Goal: Feedback & Contribution: Submit feedback/report problem

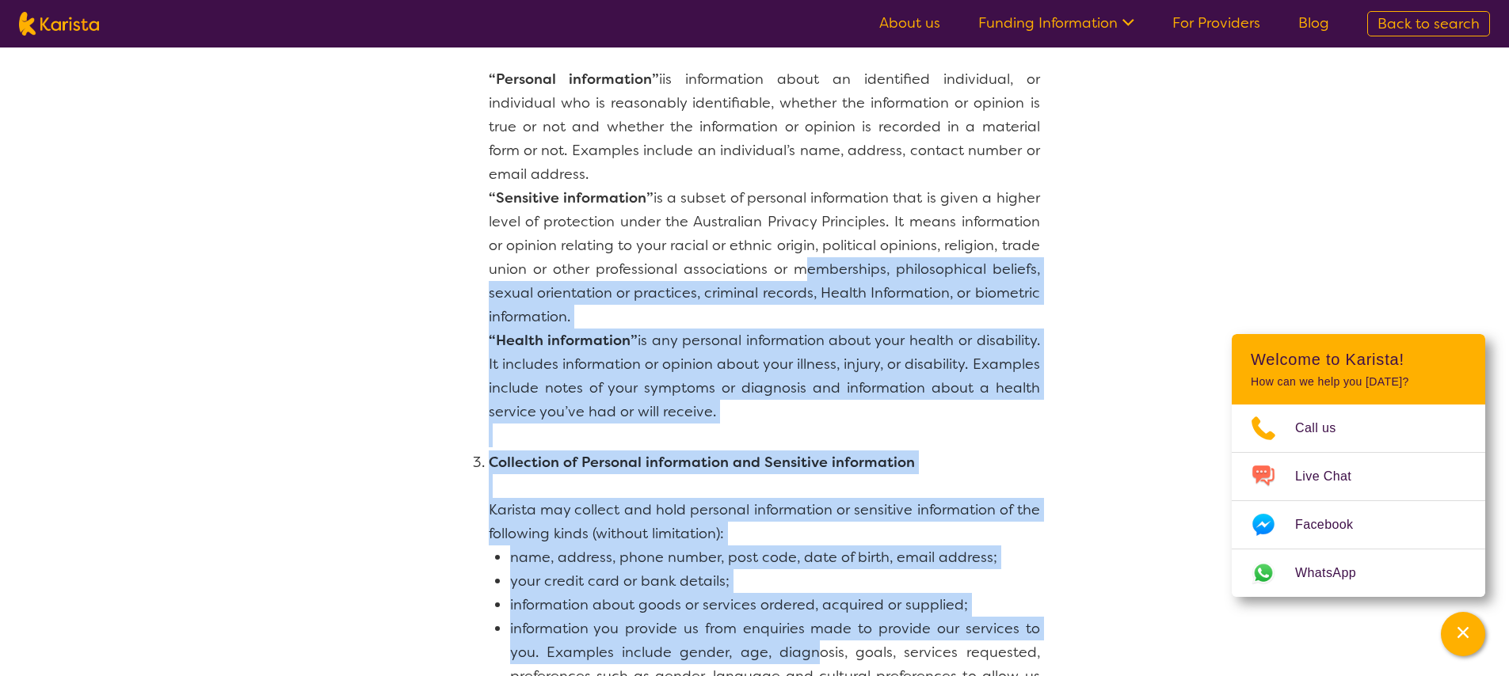
drag, startPoint x: 794, startPoint y: 651, endPoint x: 814, endPoint y: 734, distance: 85.5
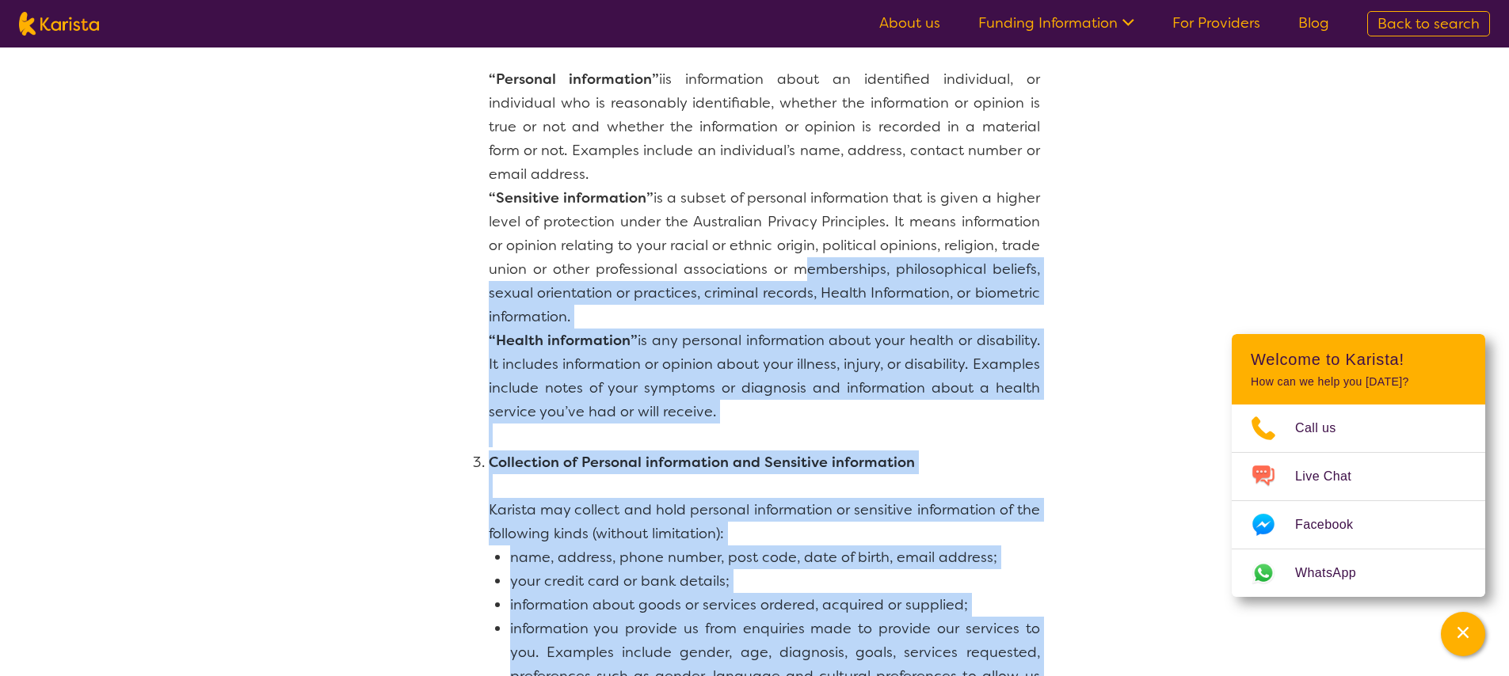
scroll to position [447, 0]
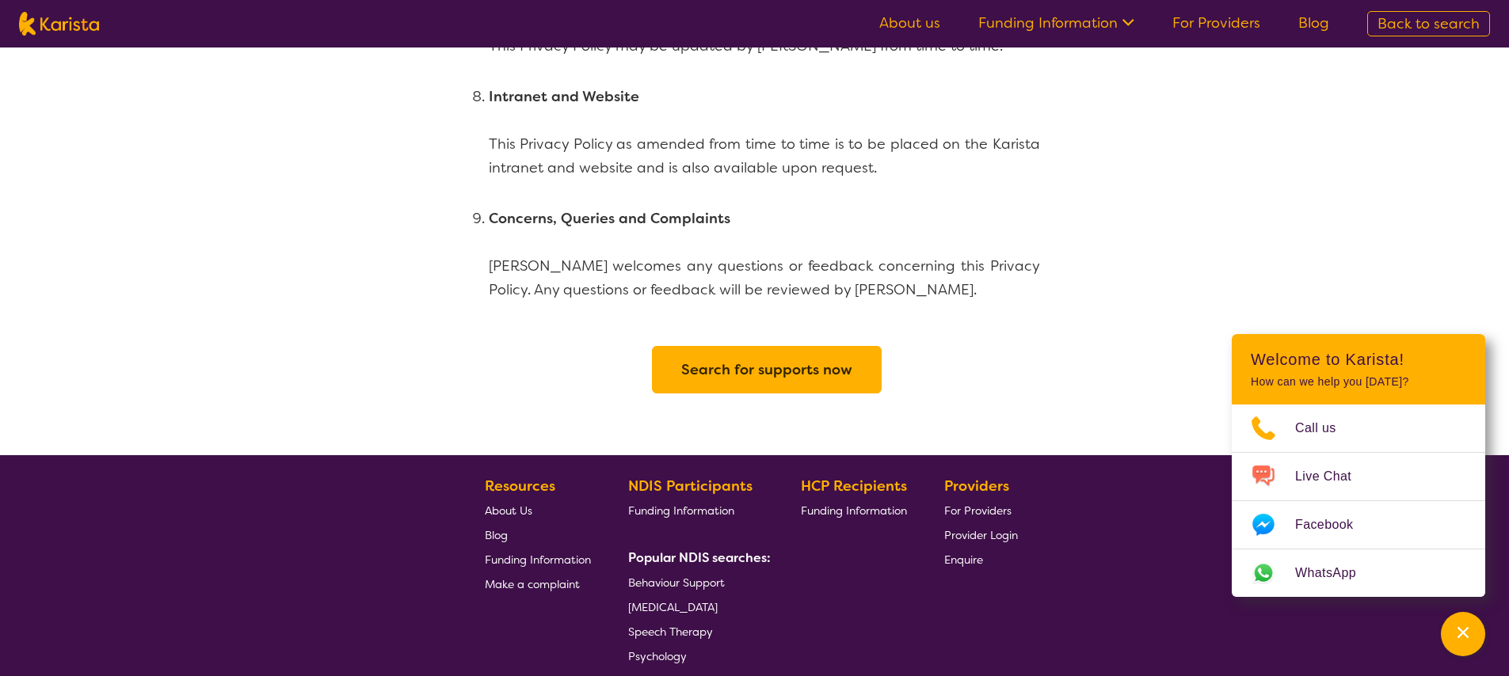
scroll to position [3703, 0]
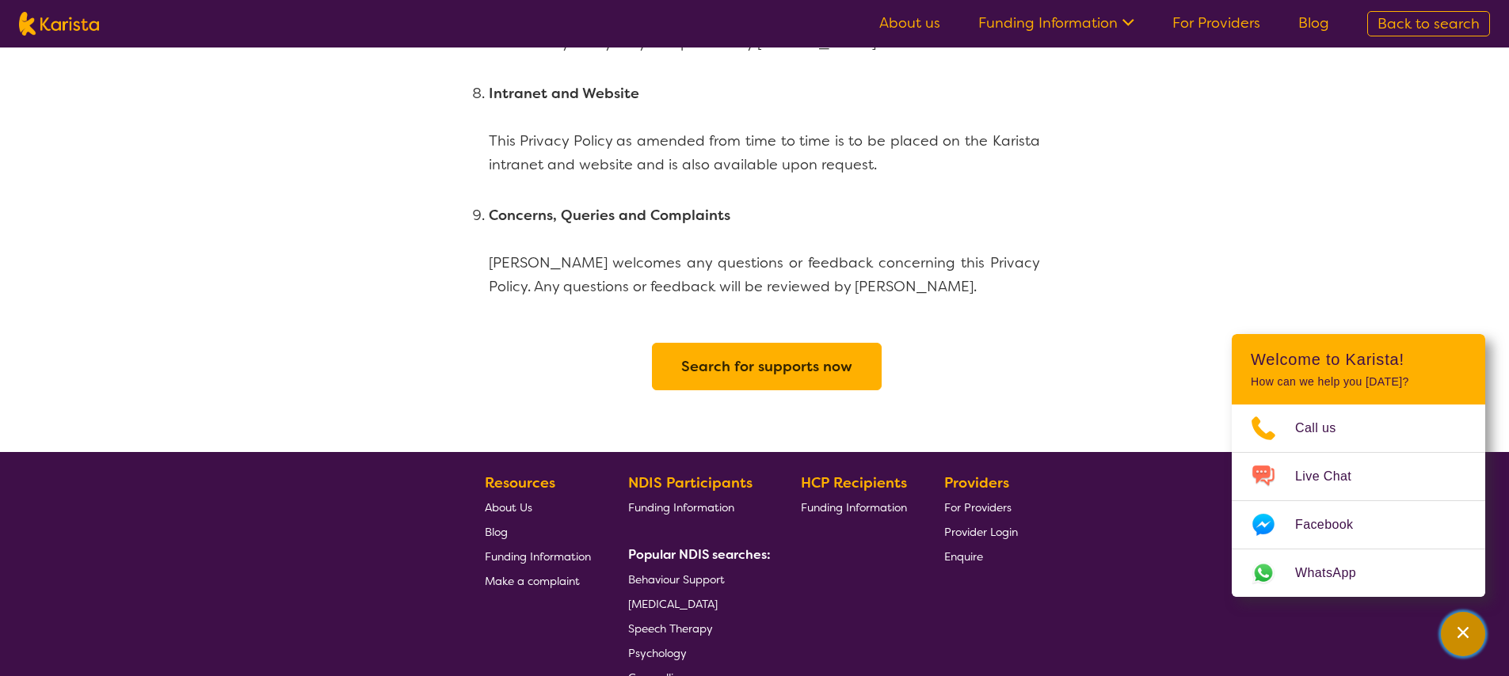
click at [1466, 620] on div "Channel Menu" at bounding box center [1463, 634] width 32 height 35
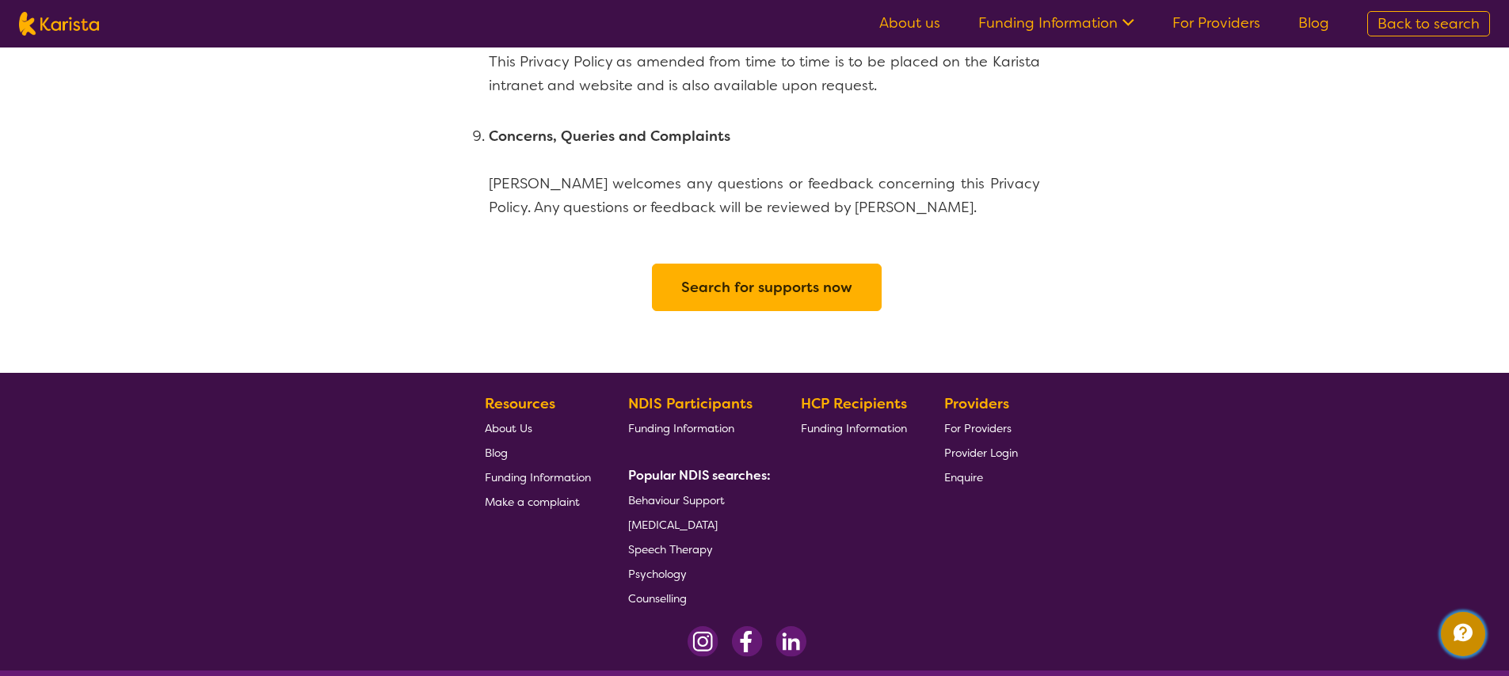
scroll to position [3861, 0]
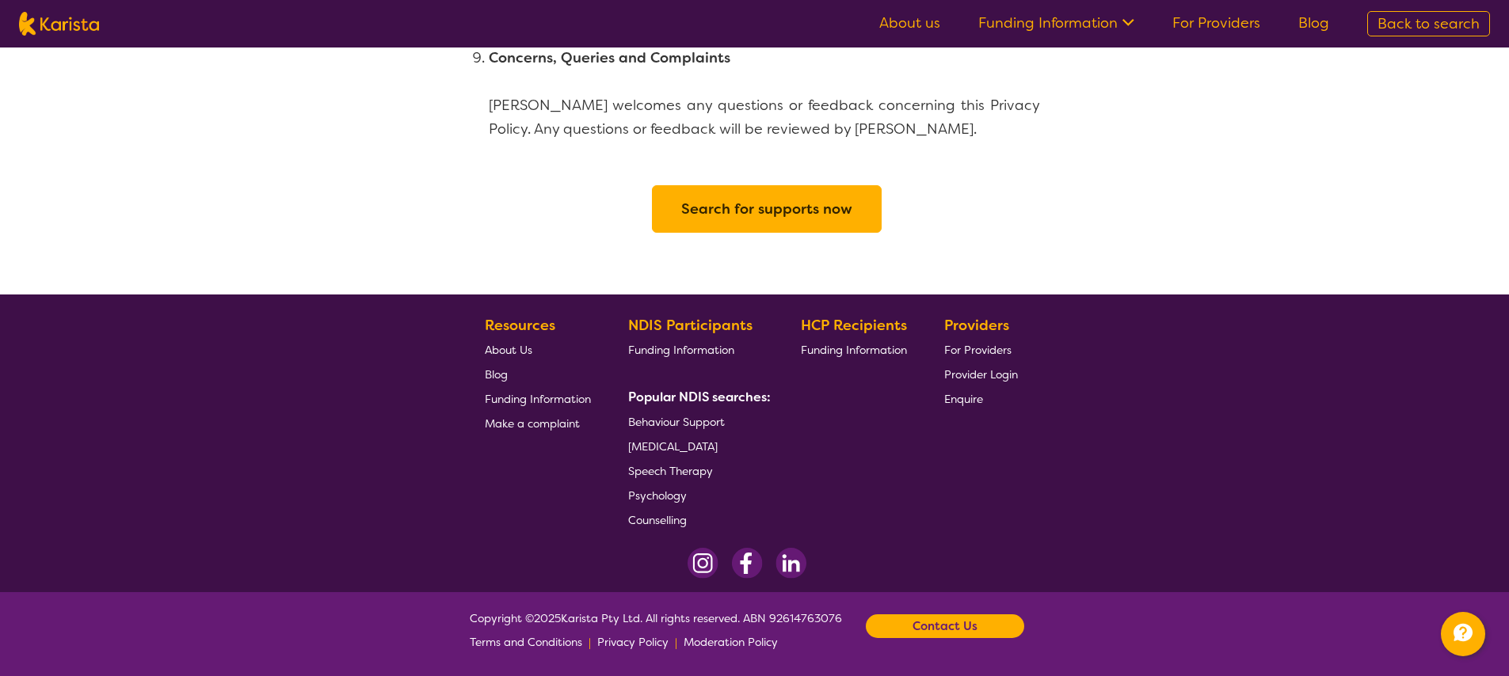
click at [728, 641] on span "Moderation Policy" at bounding box center [731, 642] width 94 height 14
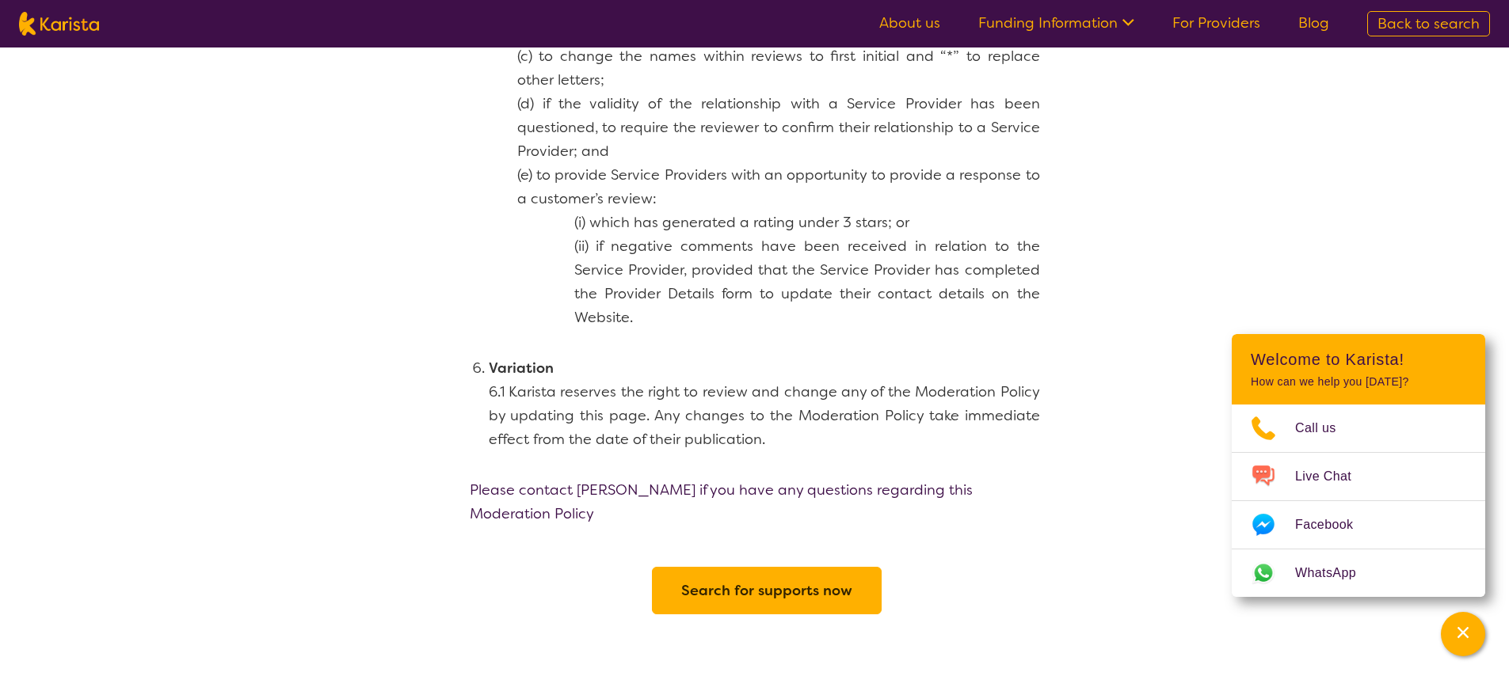
scroll to position [1689, 0]
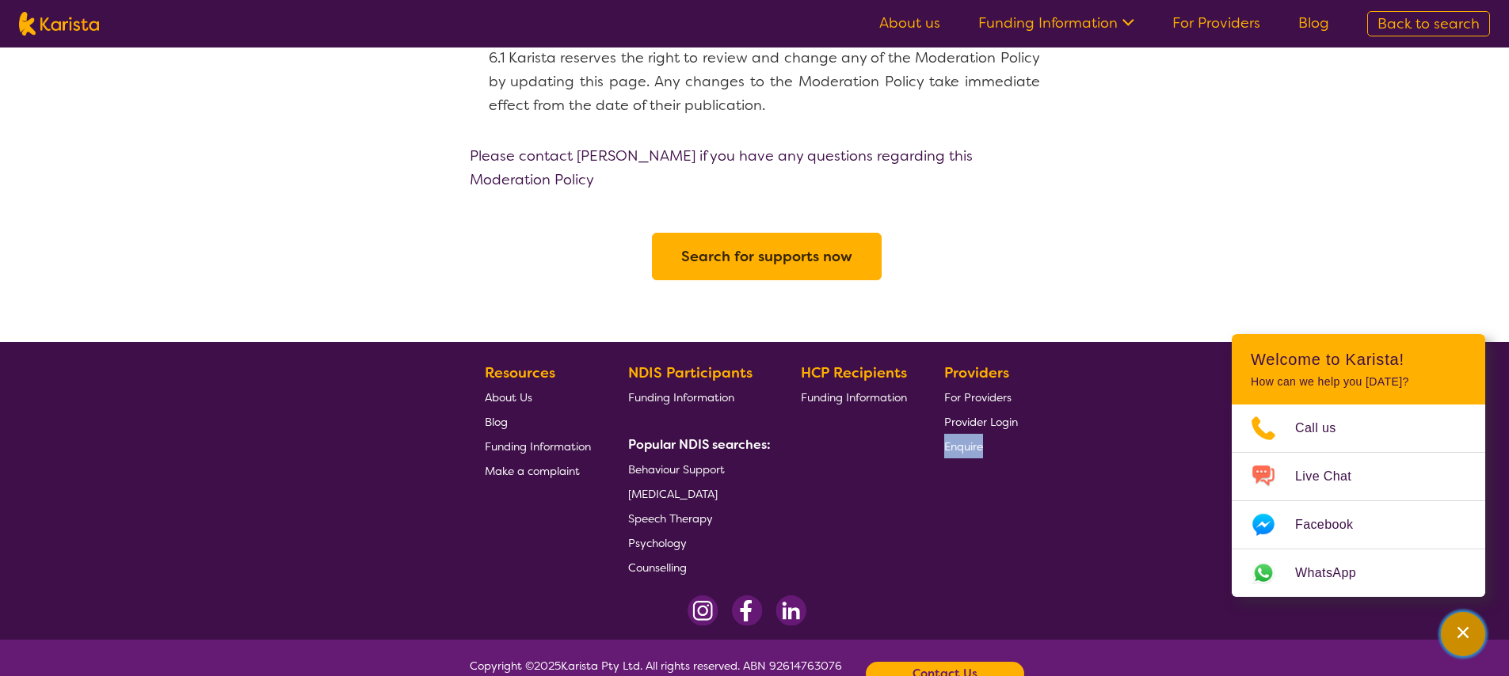
click at [1457, 641] on div "Channel Menu" at bounding box center [1463, 634] width 32 height 35
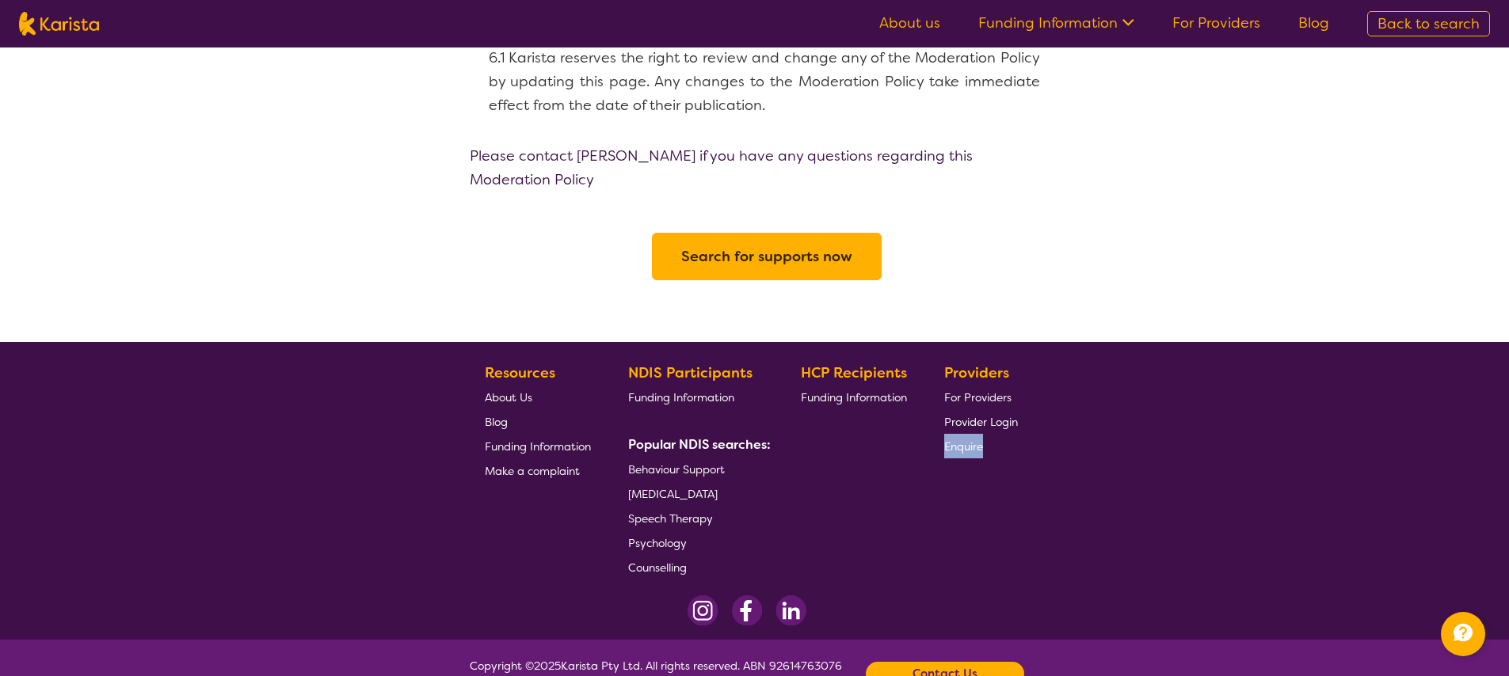
click at [1048, 468] on section "Resources About Us Blog Funding Information Make a complaint NDIS Participants …" at bounding box center [755, 464] width 608 height 231
click at [696, 555] on link "Counselling" at bounding box center [696, 567] width 136 height 25
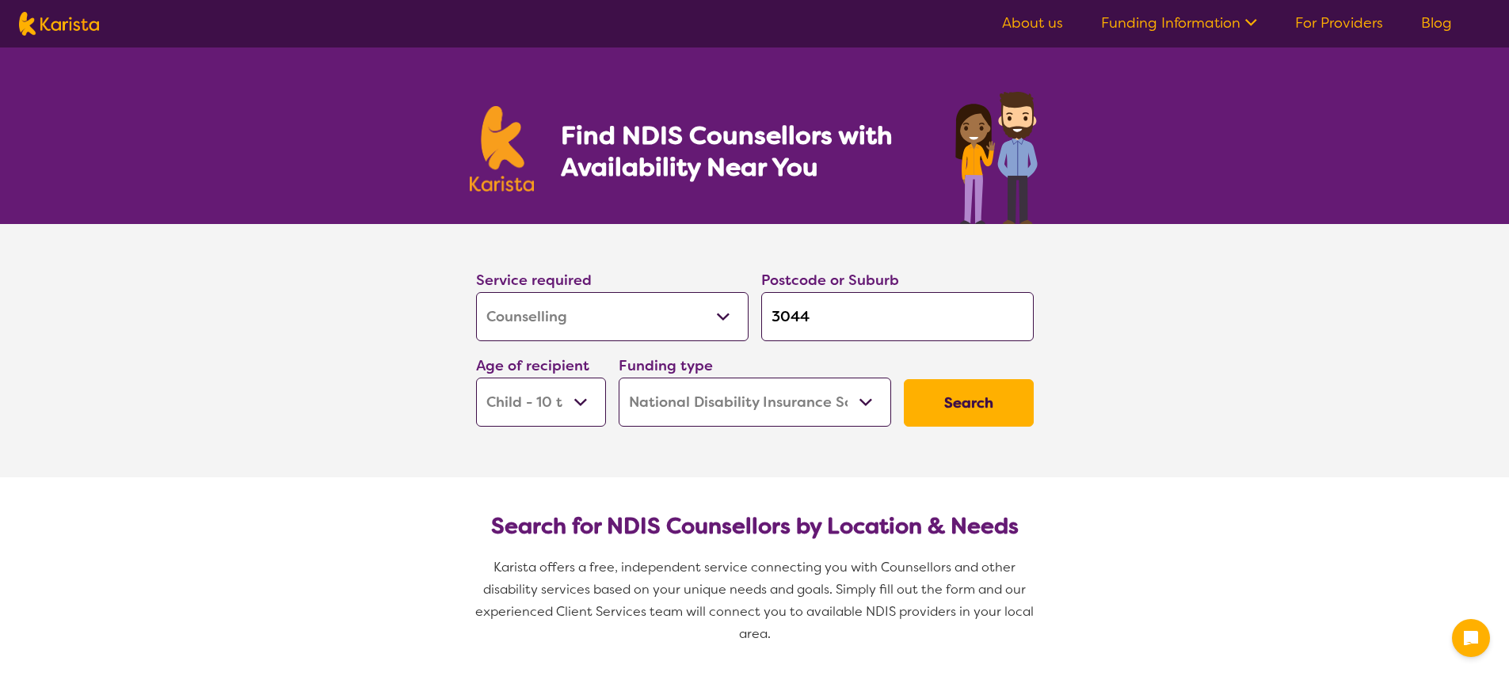
select select "Counselling"
select select "CH"
select select "NDIS"
select select "Counselling"
select select "CH"
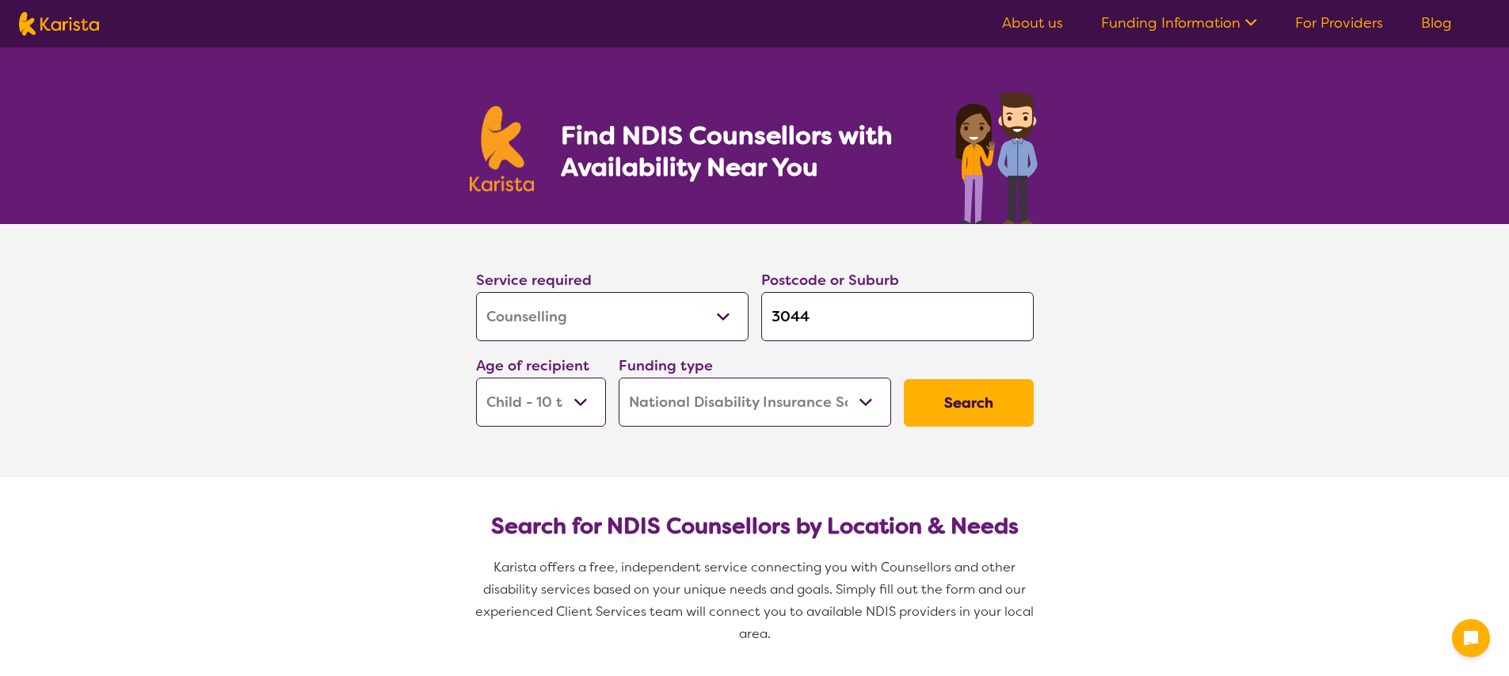
select select "NDIS"
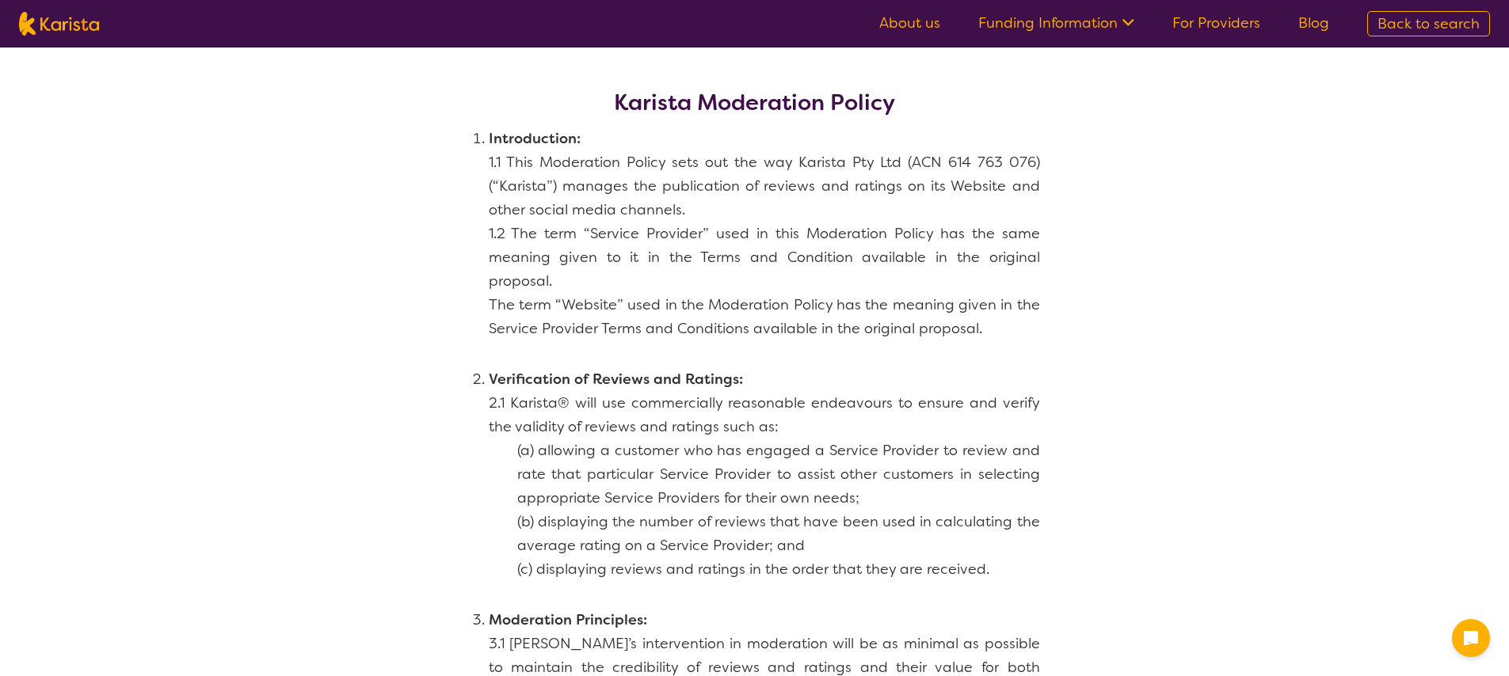
scroll to position [1689, 0]
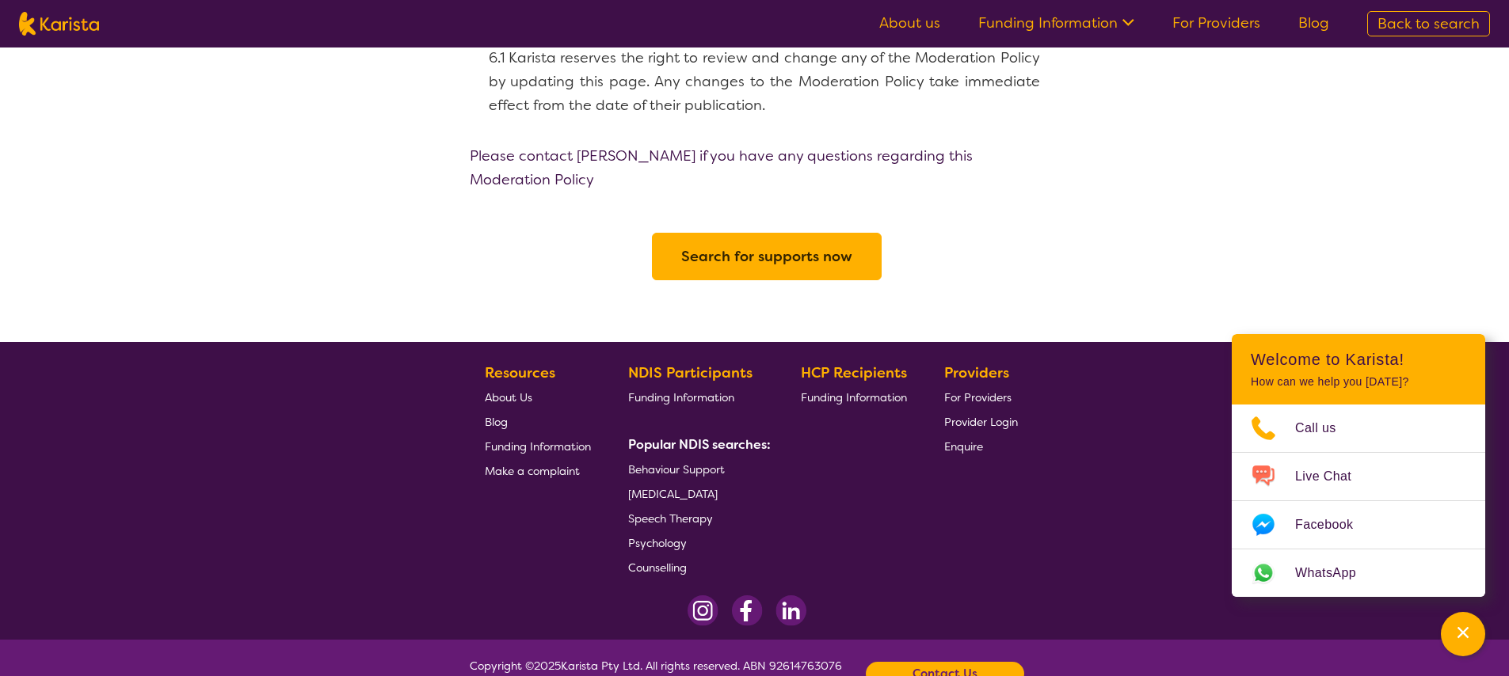
click at [913, 662] on div "Contact Us" at bounding box center [945, 674] width 158 height 24
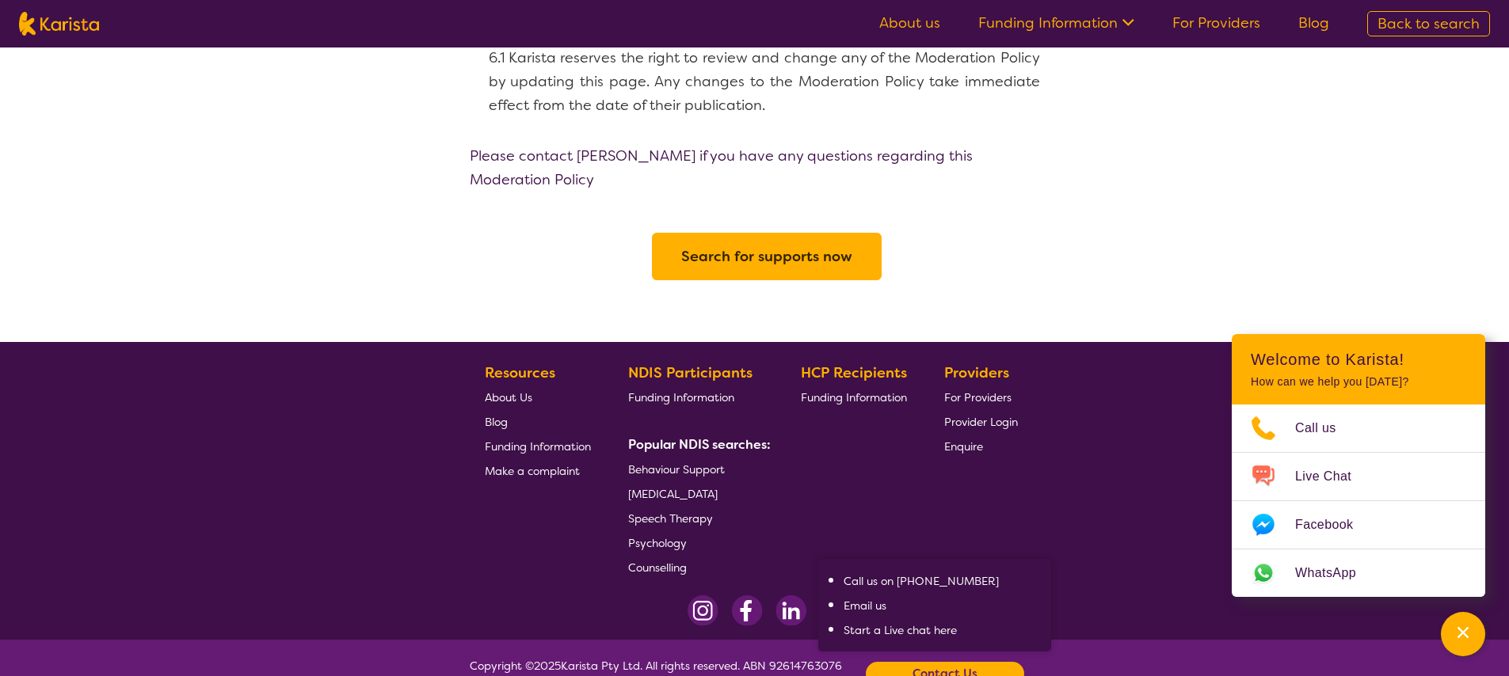
click at [1141, 531] on footer "Resources About Us Blog Funding Information Make a complaint NDIS Participants …" at bounding box center [754, 491] width 1509 height 298
click at [1449, 638] on div "Channel Menu" at bounding box center [1463, 634] width 32 height 35
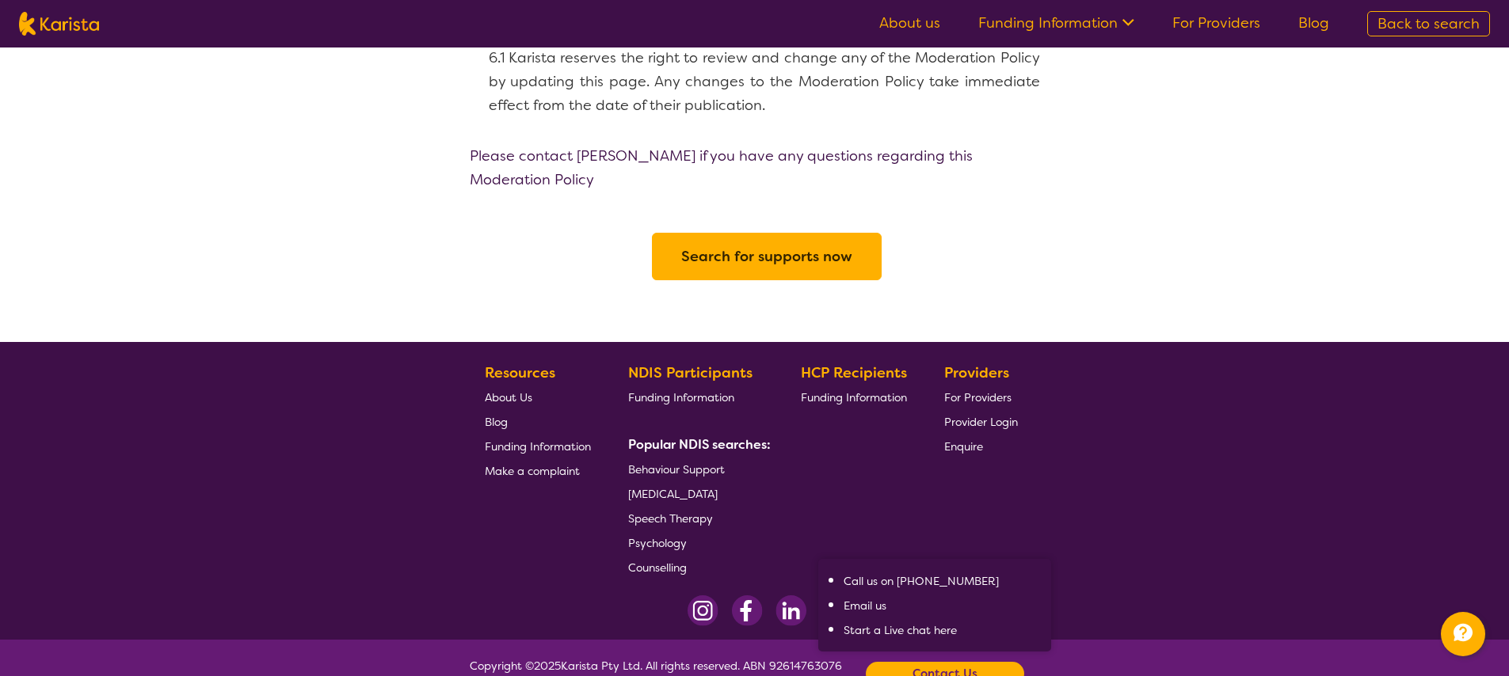
click at [1253, 614] on link "WhatsApp" at bounding box center [1358, 594] width 304 height 57
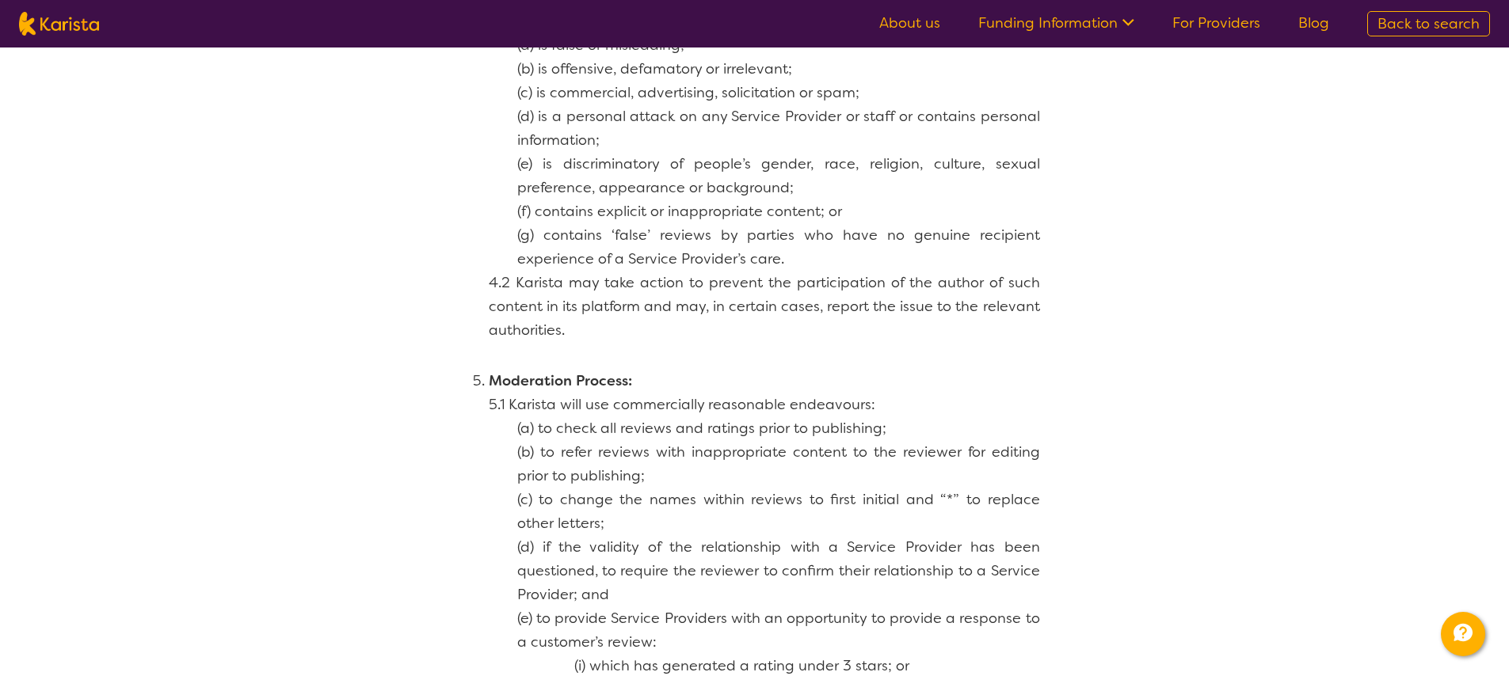
scroll to position [1000, 0]
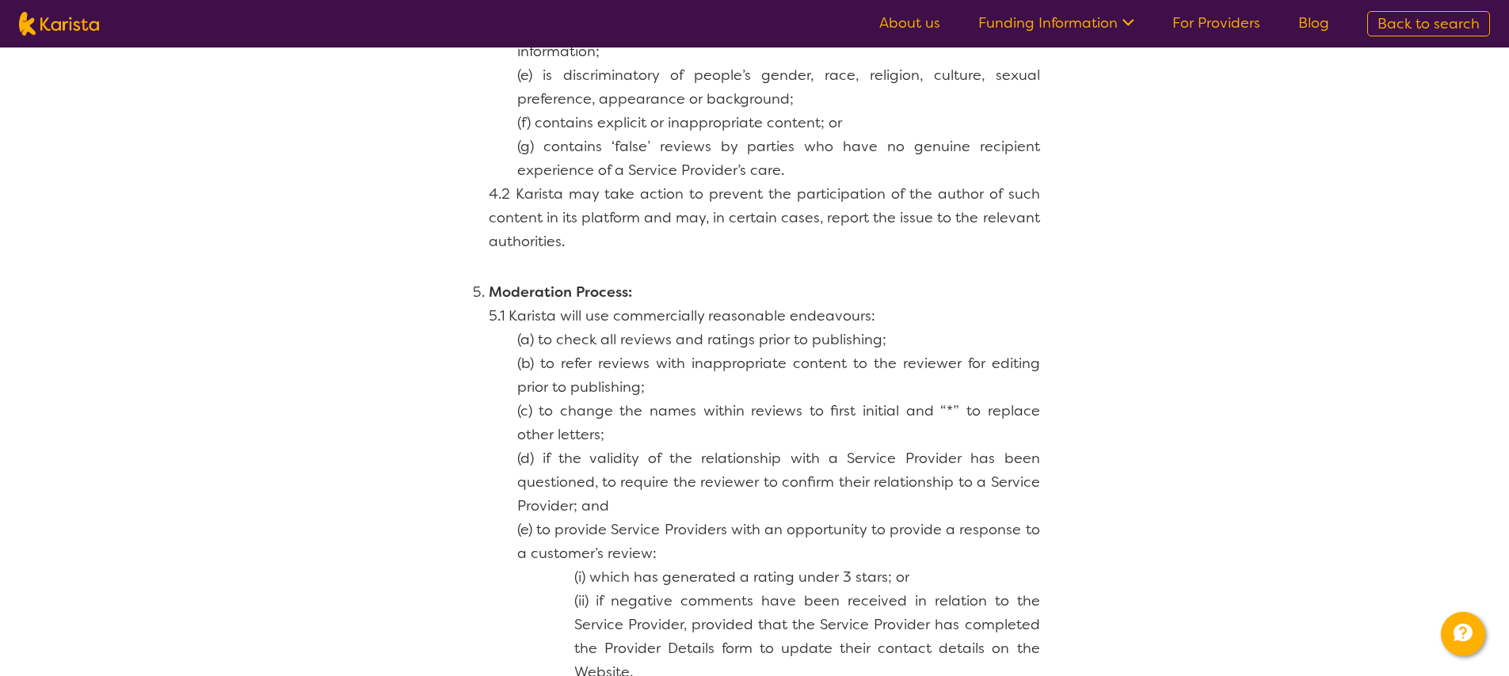
click at [600, 214] on p "4.2 Karista may take action to prevent the participation of the author of such …" at bounding box center [764, 217] width 551 height 71
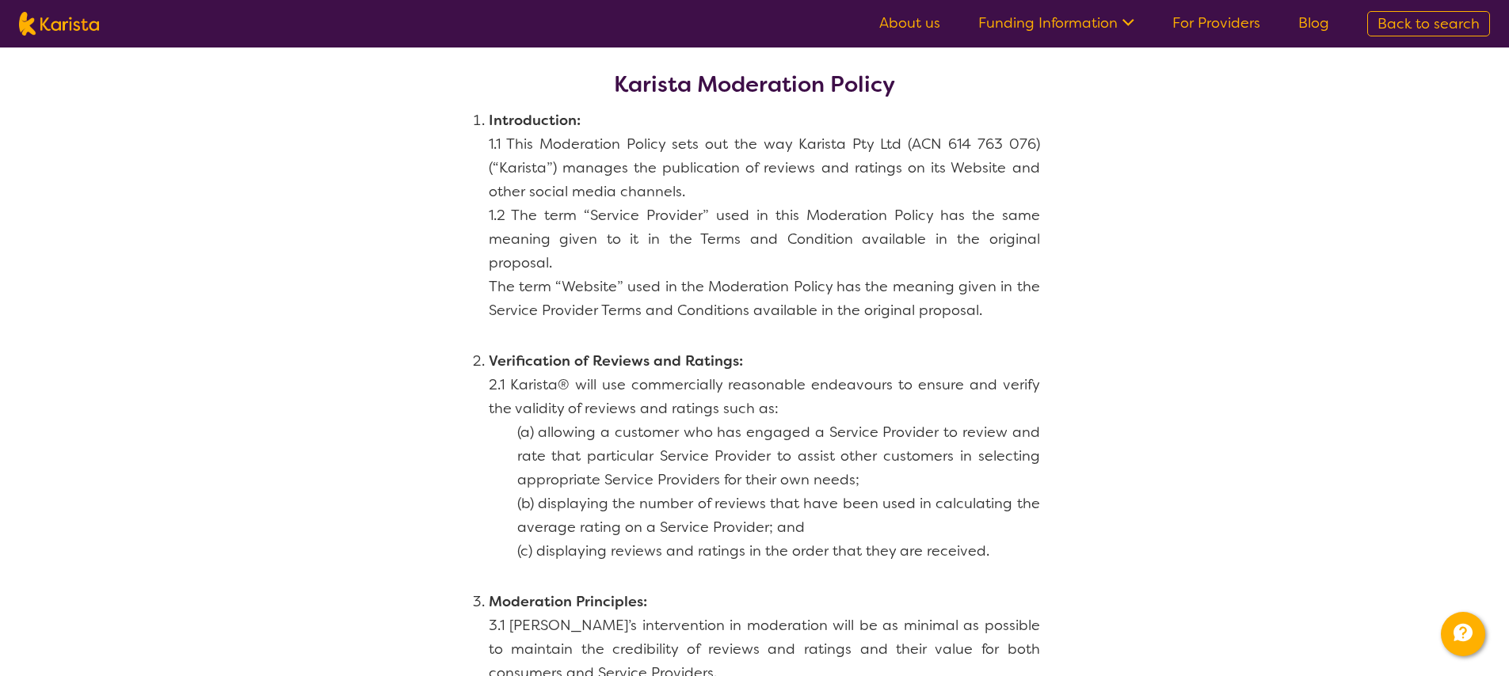
scroll to position [0, 0]
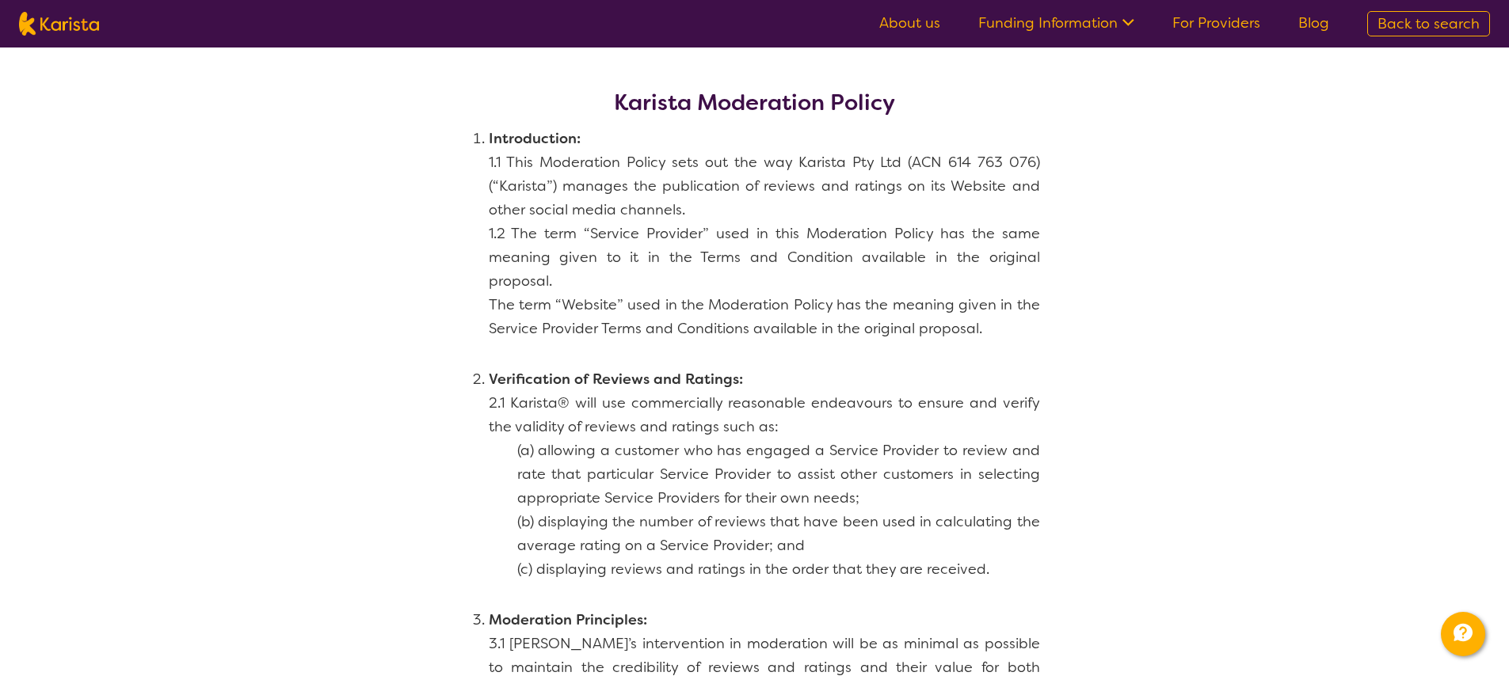
click at [90, 22] on img at bounding box center [59, 24] width 80 height 24
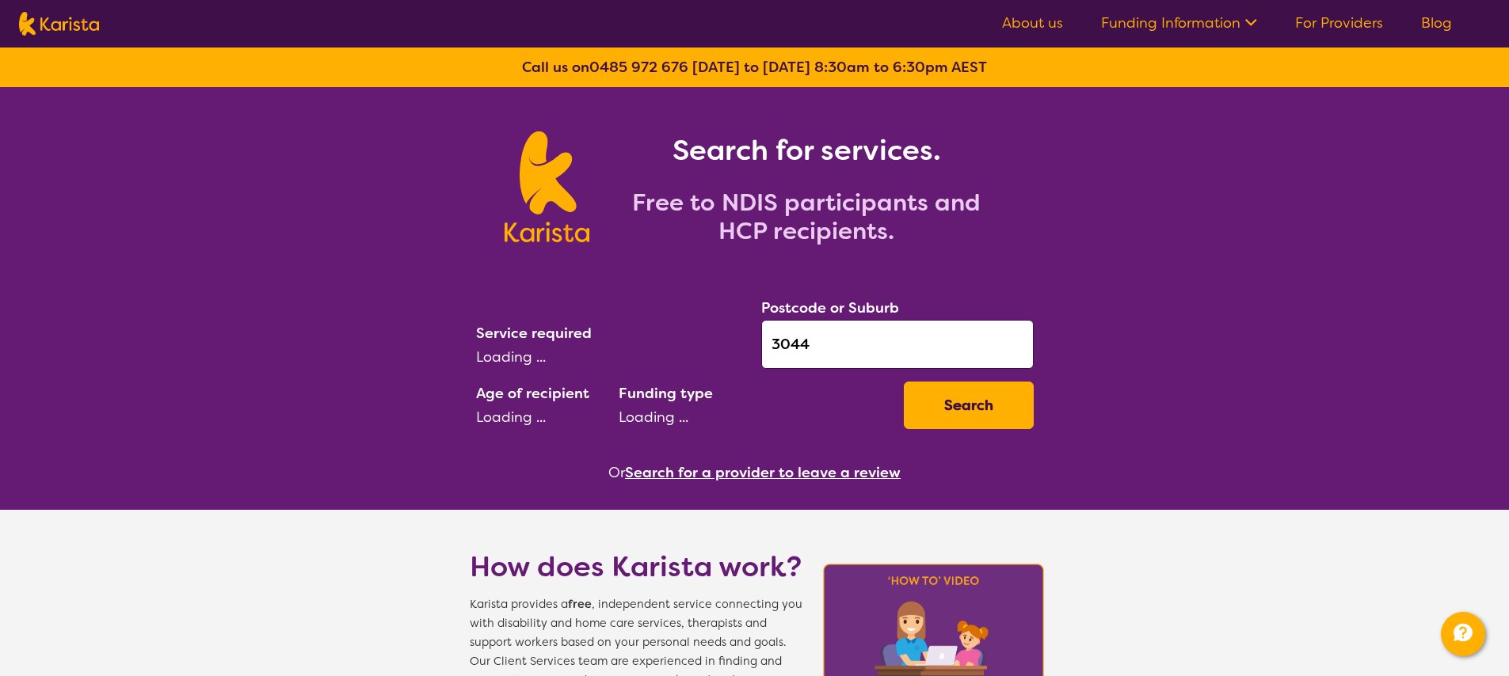
select select "Counselling"
select select "CH"
select select "NDIS"
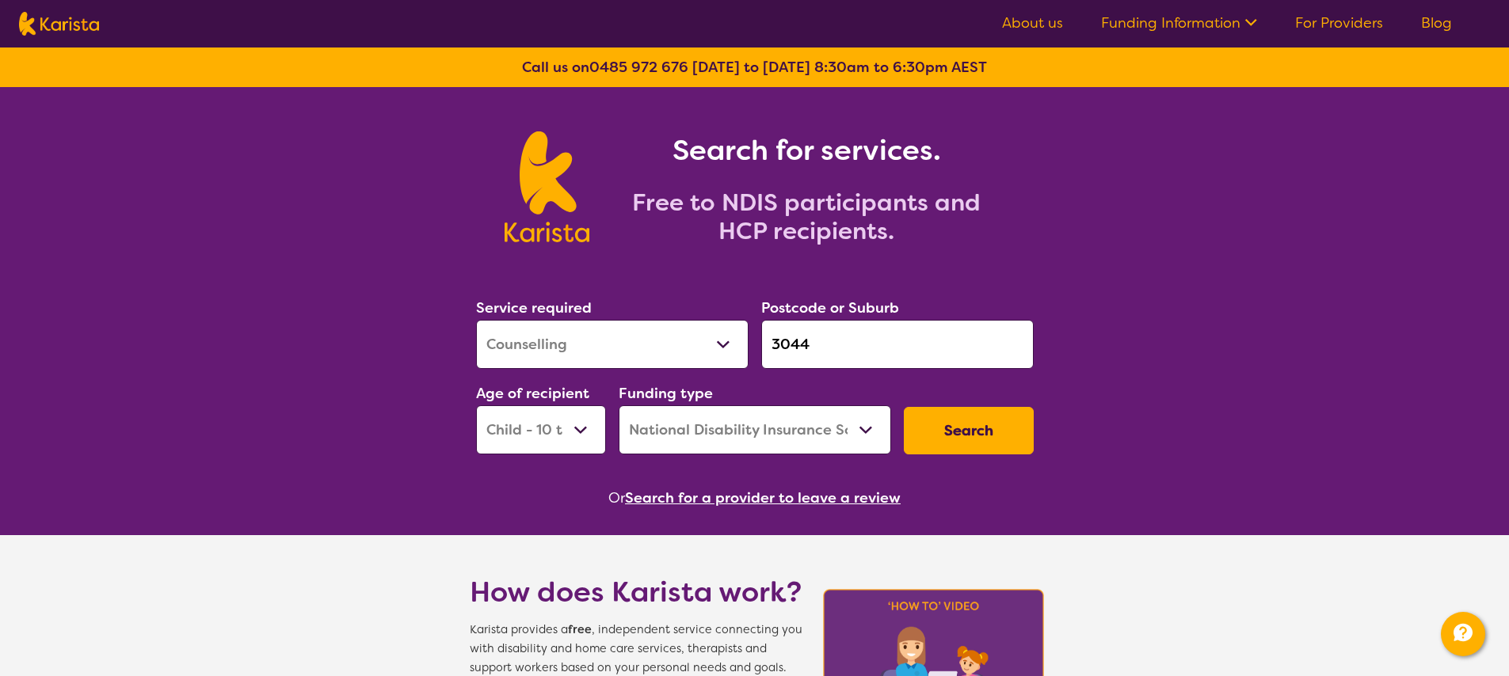
click at [1019, 21] on link "About us" at bounding box center [1032, 22] width 61 height 19
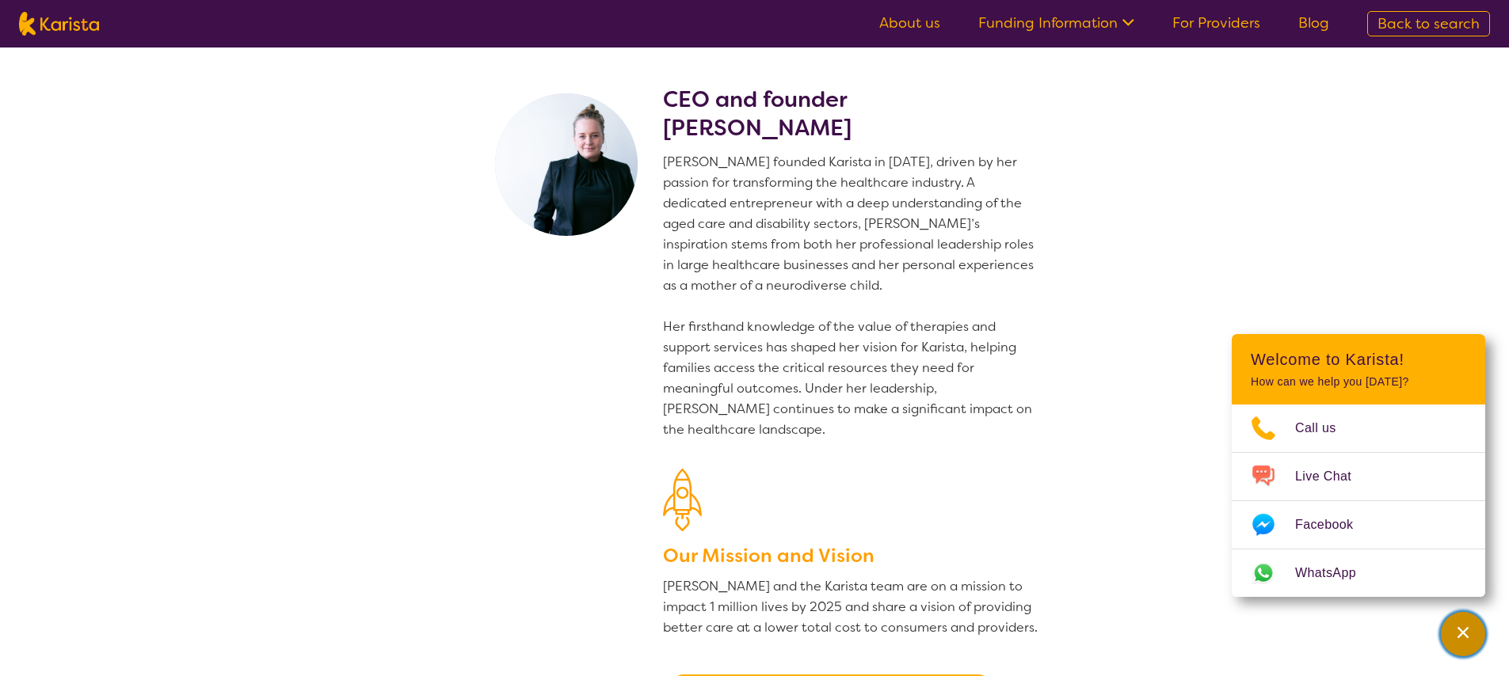
drag, startPoint x: 1471, startPoint y: 641, endPoint x: 1447, endPoint y: 648, distance: 24.8
click at [1471, 641] on div "Channel Menu" at bounding box center [1463, 634] width 32 height 35
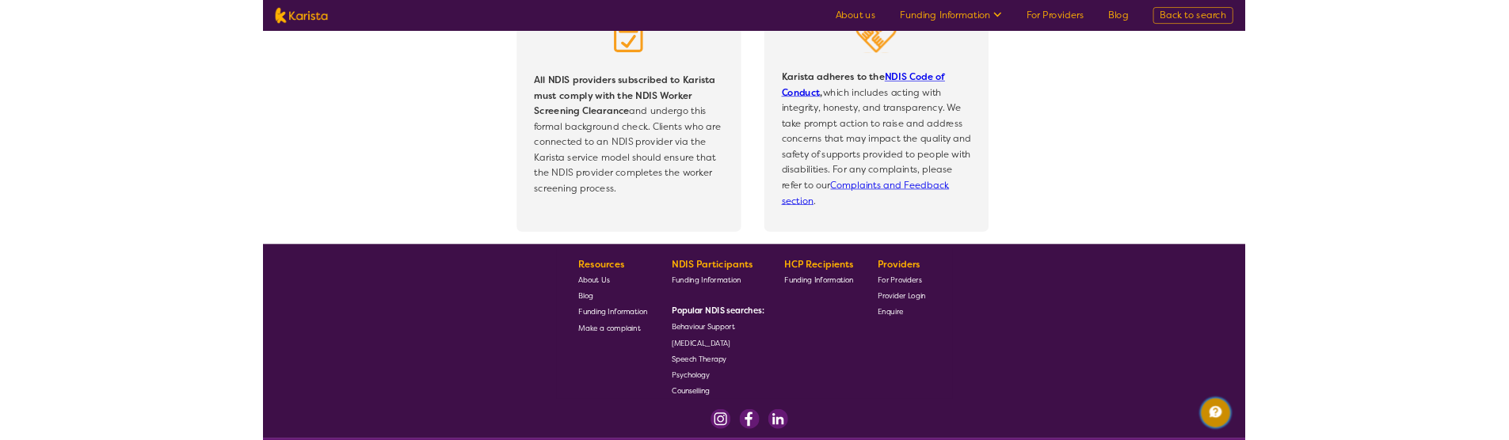
scroll to position [3427, 0]
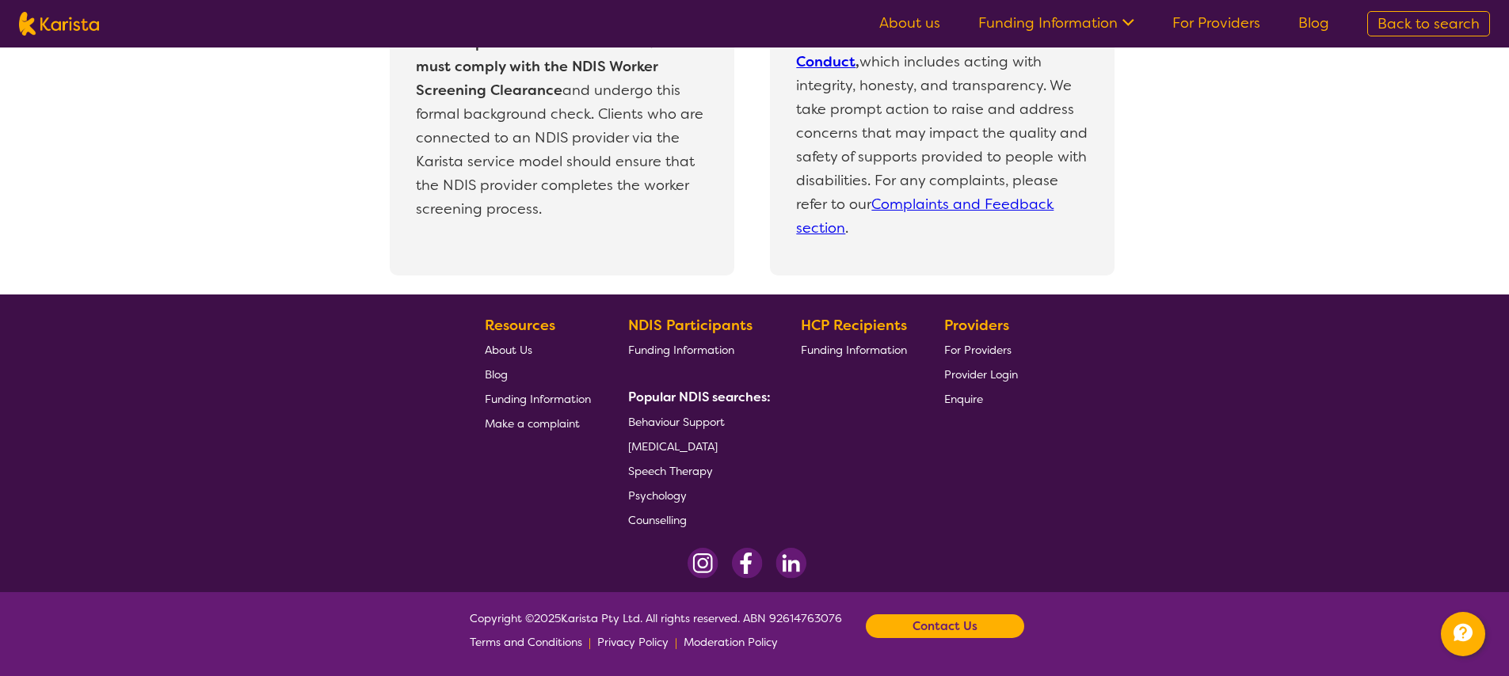
click at [917, 631] on b "Contact Us" at bounding box center [945, 627] width 65 height 24
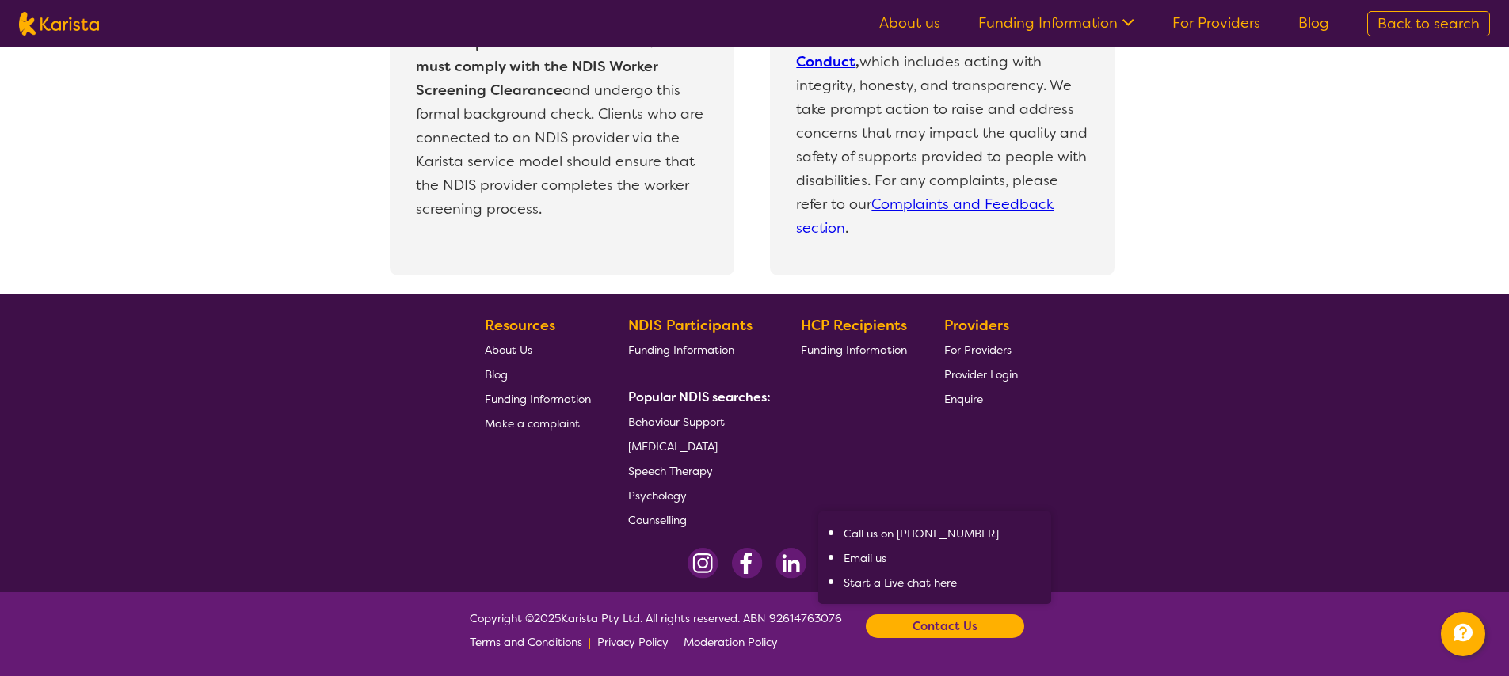
click at [202, 134] on div "All NDIS providers subscribed to Karista must comply with the NDIS Worker Scree…" at bounding box center [769, 100] width 1479 height 390
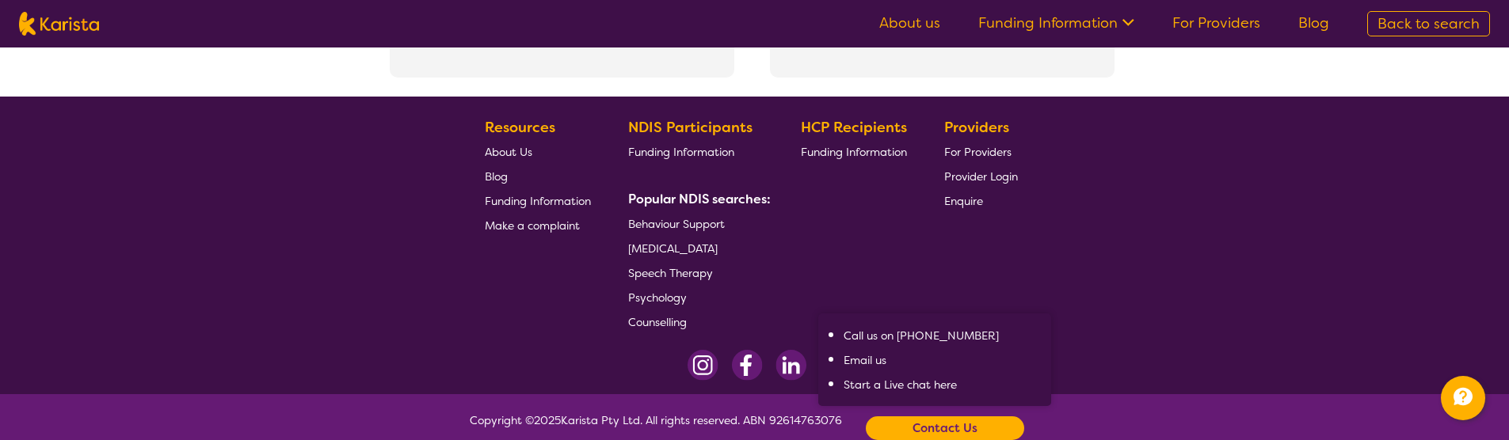
scroll to position [3663, 0]
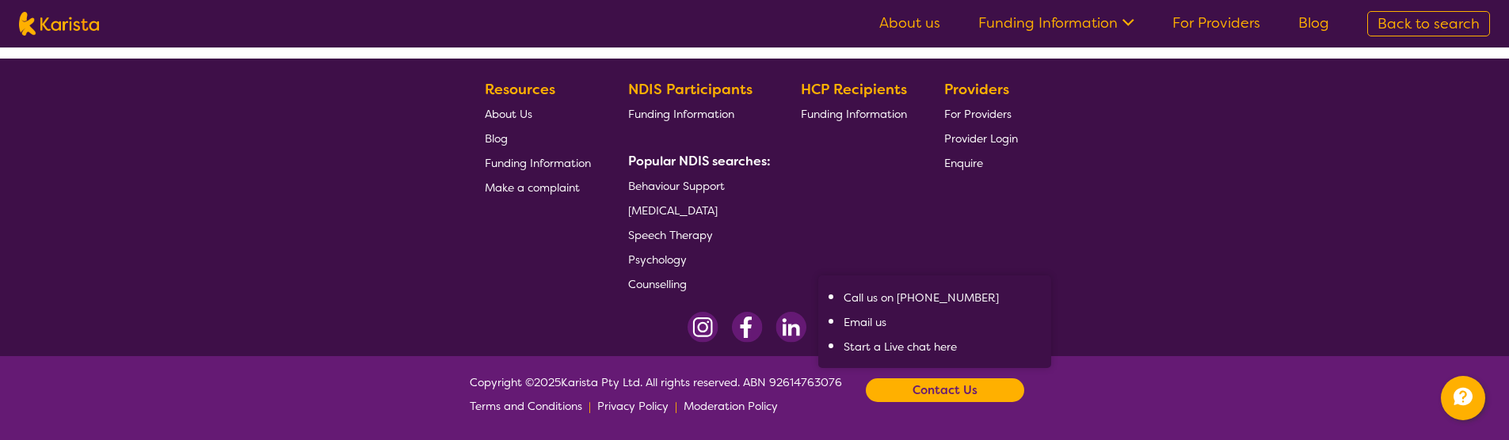
click at [376, 338] on div at bounding box center [750, 331] width 1488 height 38
click at [432, 260] on footer "Resources About Us Blog Funding Information Make a complaint NDIS Participants …" at bounding box center [754, 208] width 1509 height 298
click at [506, 188] on span "Make a complaint" at bounding box center [532, 188] width 95 height 14
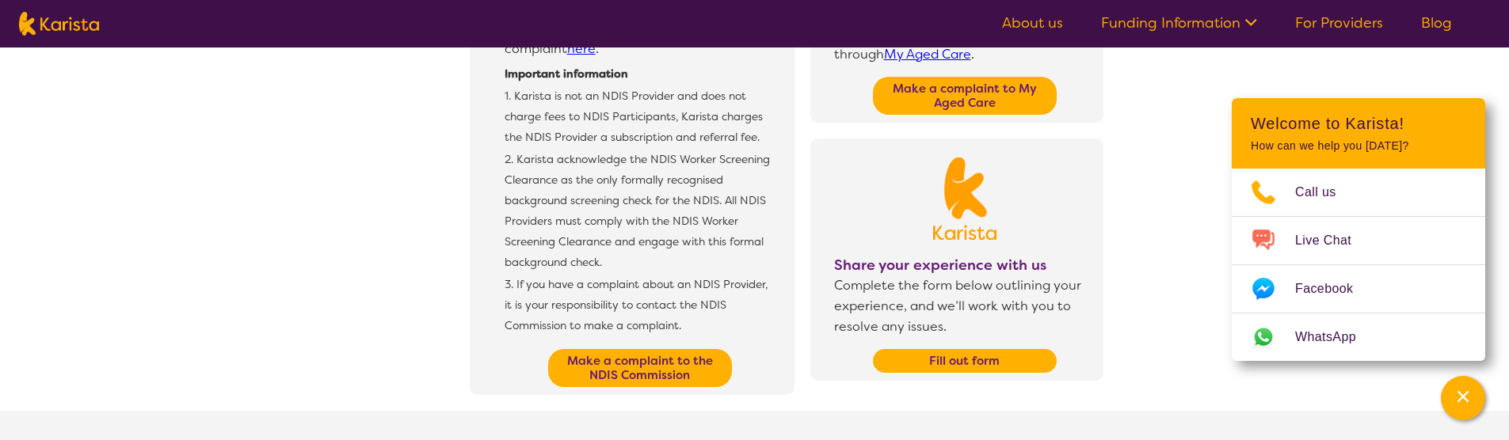
scroll to position [737, 0]
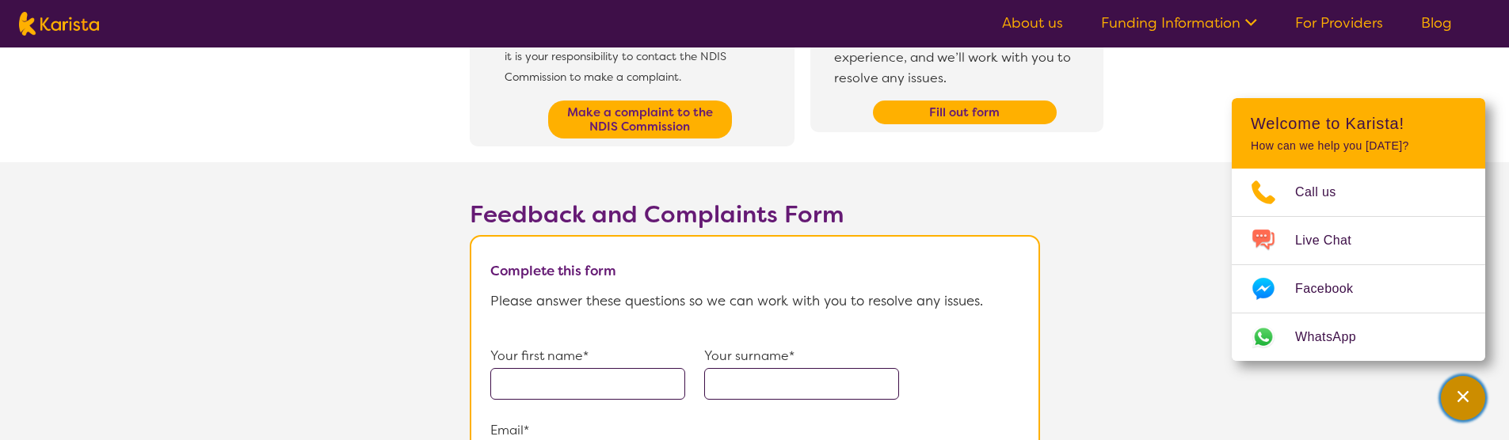
click at [1459, 400] on icon "Channel Menu" at bounding box center [1462, 396] width 11 height 11
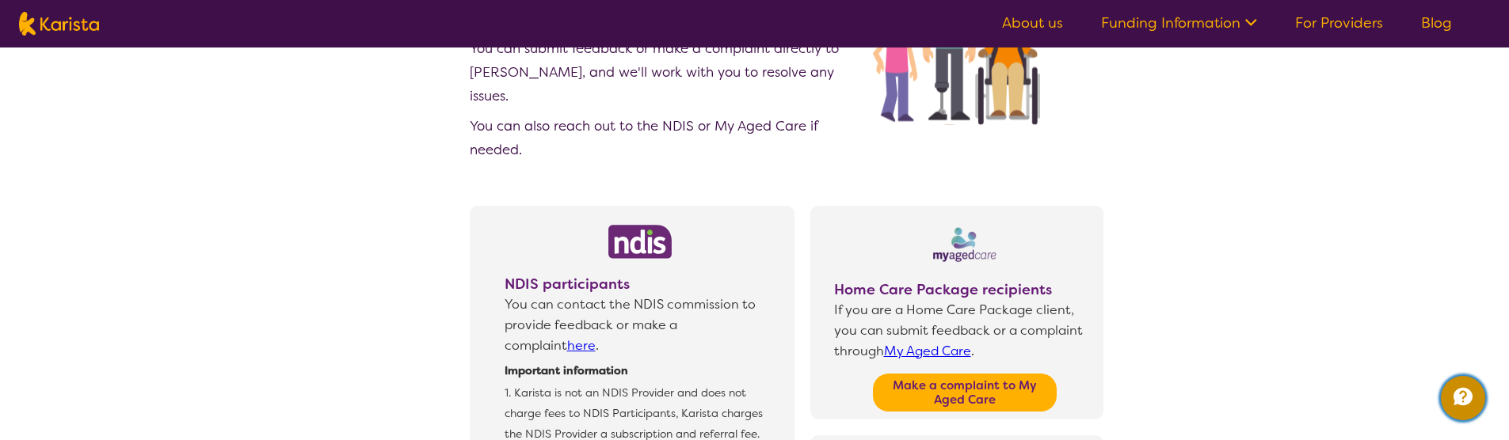
scroll to position [0, 0]
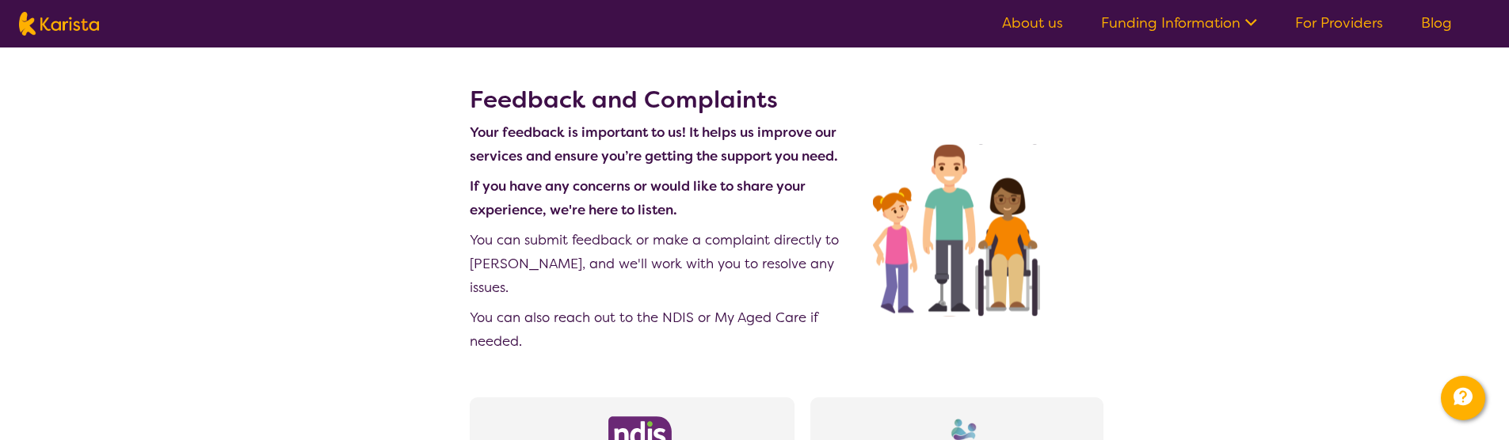
click at [635, 204] on b "If you have any concerns or would like to share your experience, we're here to …" at bounding box center [638, 197] width 336 height 41
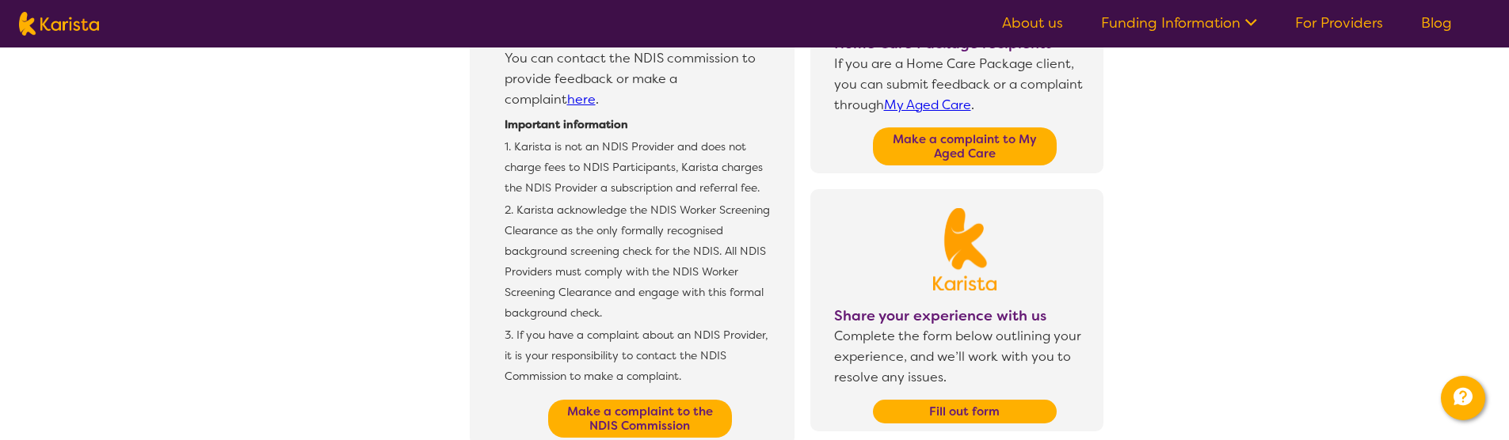
scroll to position [582, 0]
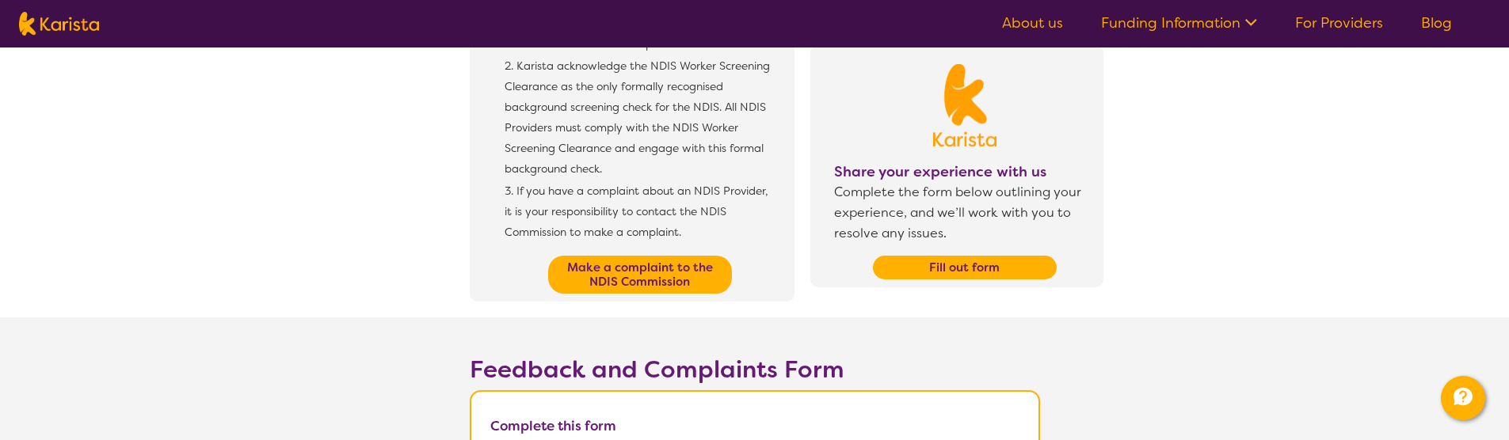
click at [973, 260] on b "Fill out form" at bounding box center [964, 268] width 70 height 16
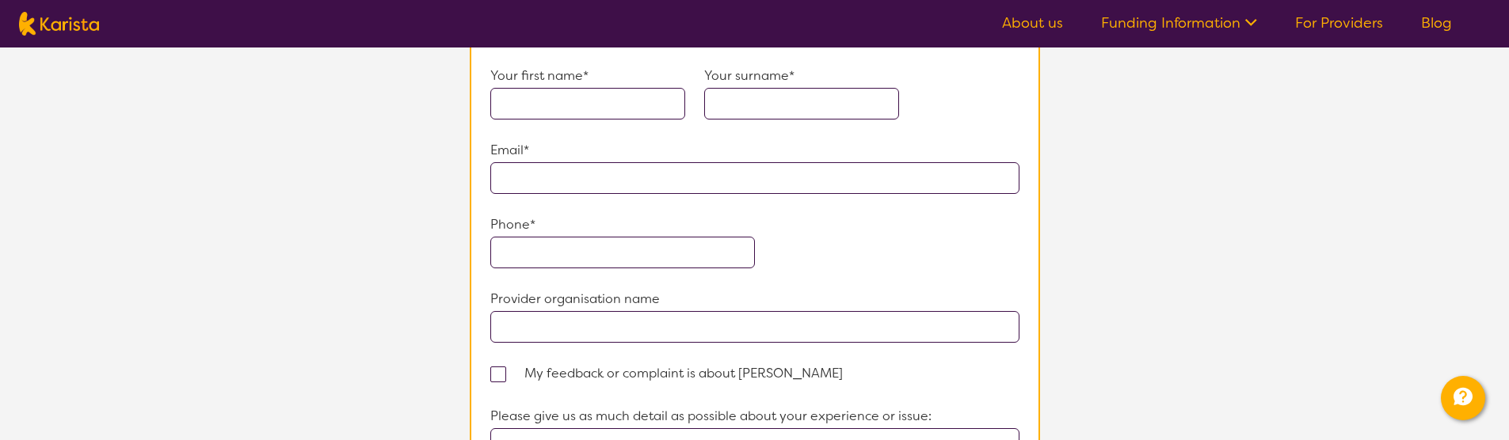
scroll to position [882, 0]
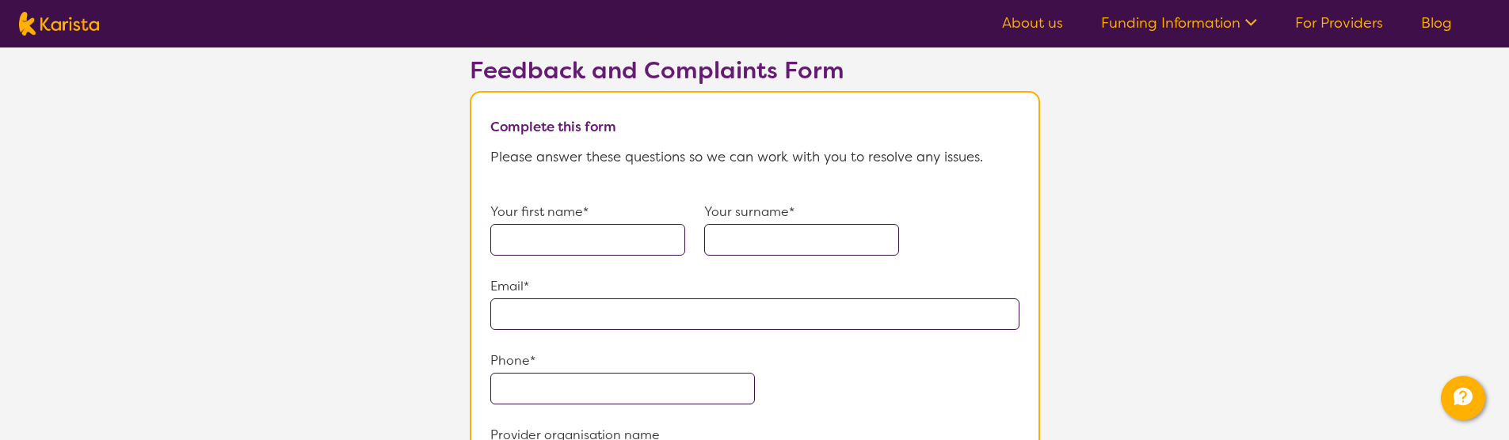
click at [522, 224] on input "text" at bounding box center [587, 240] width 195 height 32
click at [768, 224] on input "text" at bounding box center [801, 240] width 195 height 32
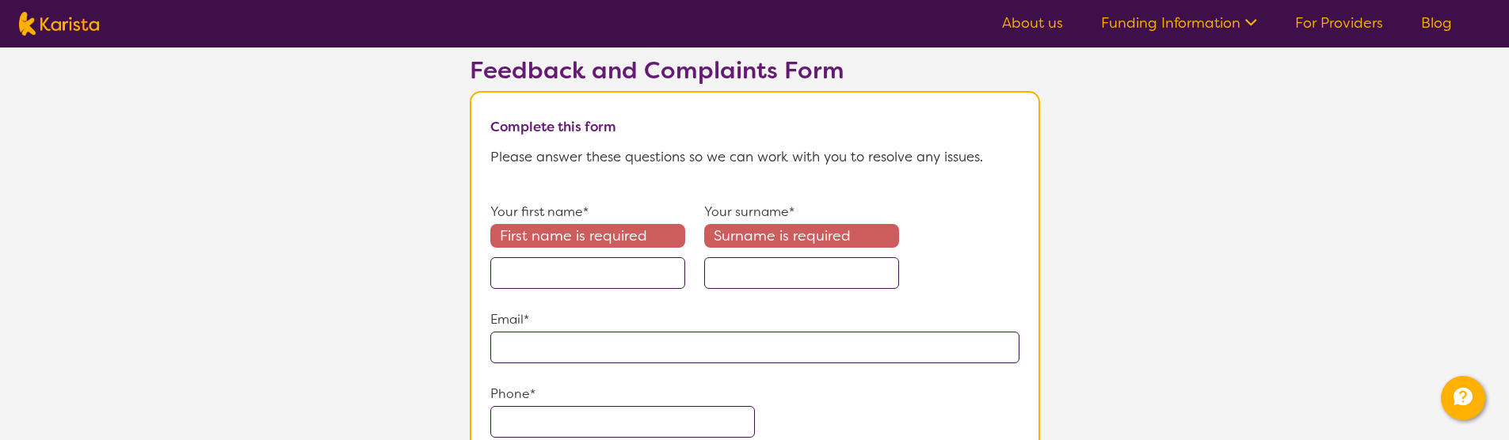
click at [322, 242] on section "Feedback and Complaints Form Complete this form Please answer these questions s…" at bounding box center [754, 405] width 1509 height 775
click at [527, 332] on input "text" at bounding box center [754, 348] width 529 height 32
click at [398, 292] on section "Feedback and Complaints Form Complete this form Please answer these questions s…" at bounding box center [754, 405] width 1509 height 775
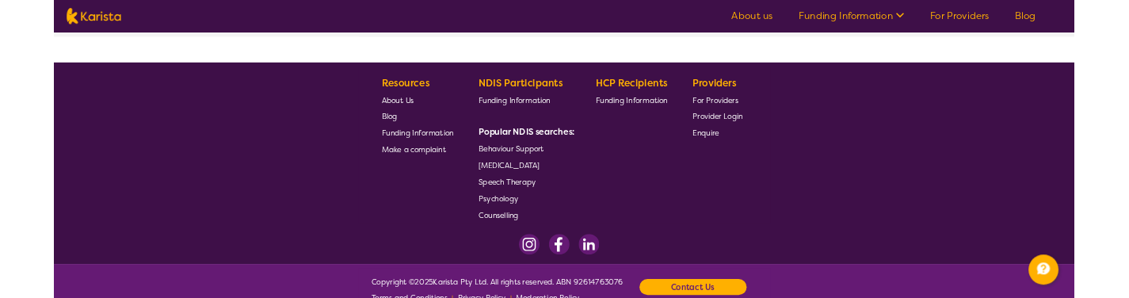
scroll to position [1663, 0]
